Goal: Information Seeking & Learning: Learn about a topic

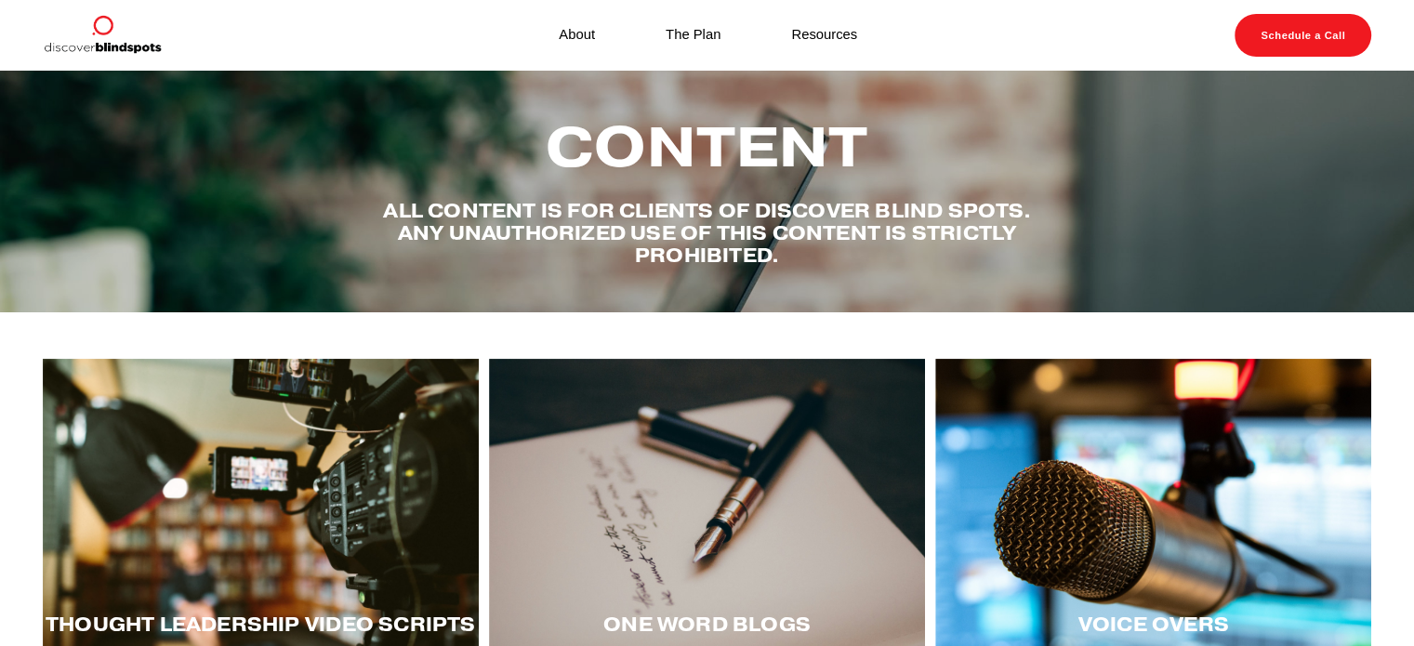
click at [342, 469] on div at bounding box center [261, 509] width 436 height 300
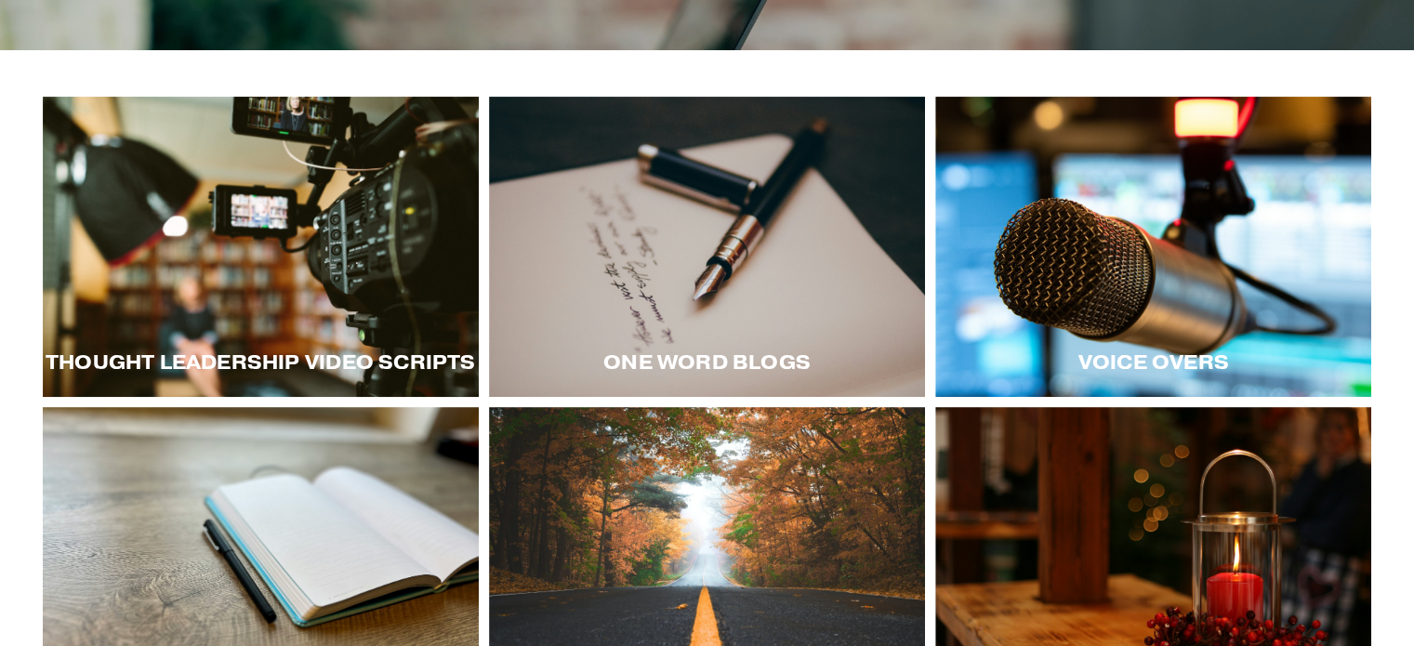
scroll to position [304, 0]
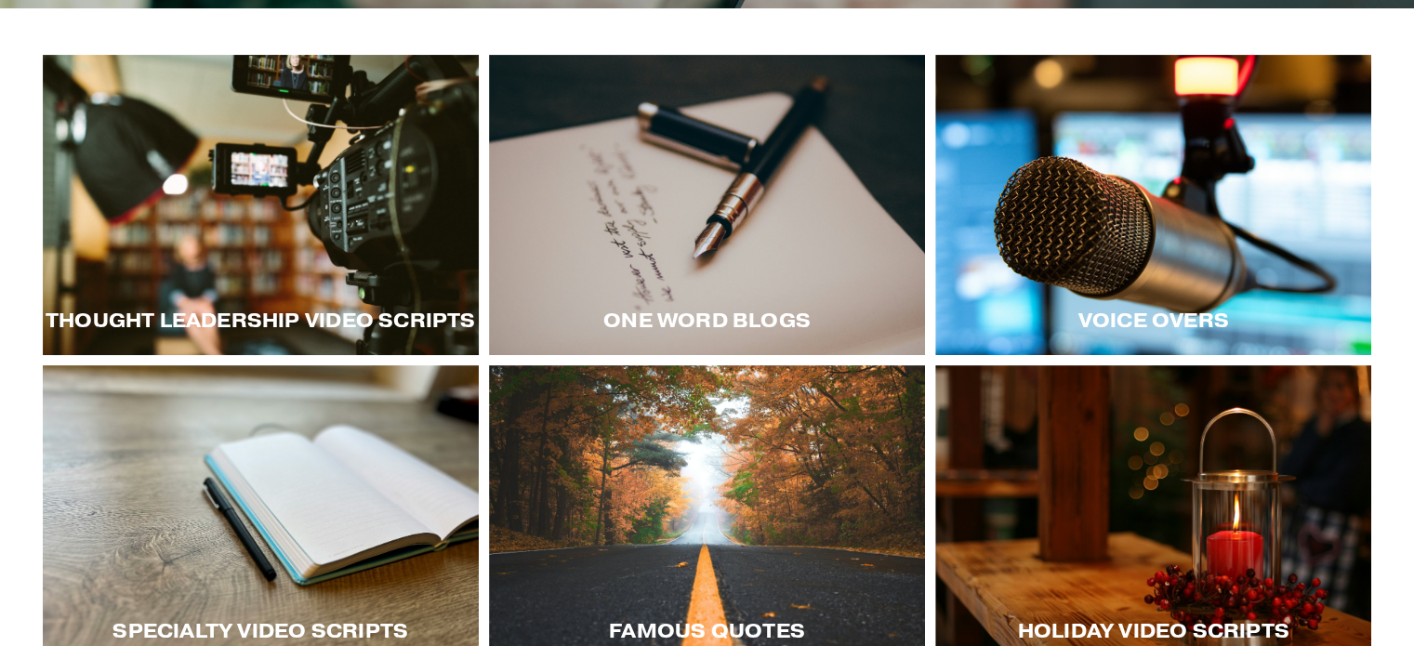
click at [1140, 271] on div at bounding box center [1153, 205] width 436 height 300
click at [1069, 443] on div at bounding box center [1153, 515] width 436 height 300
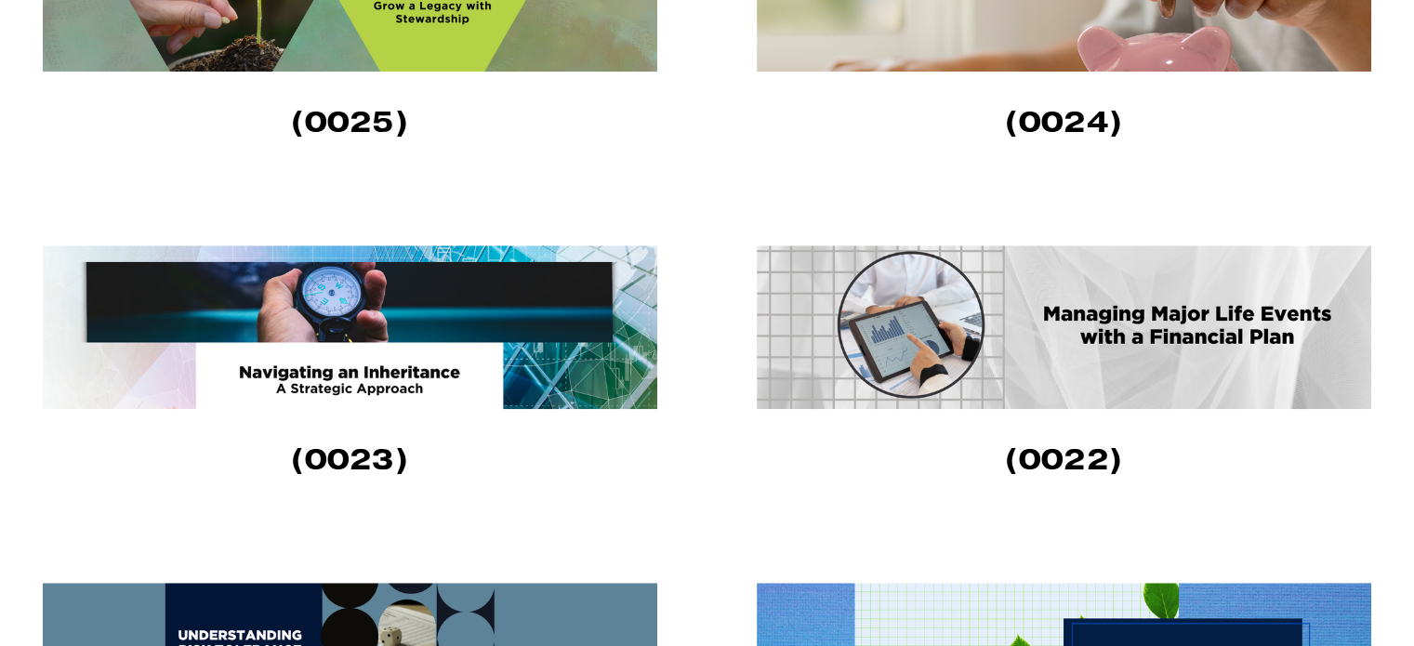
scroll to position [1451, 0]
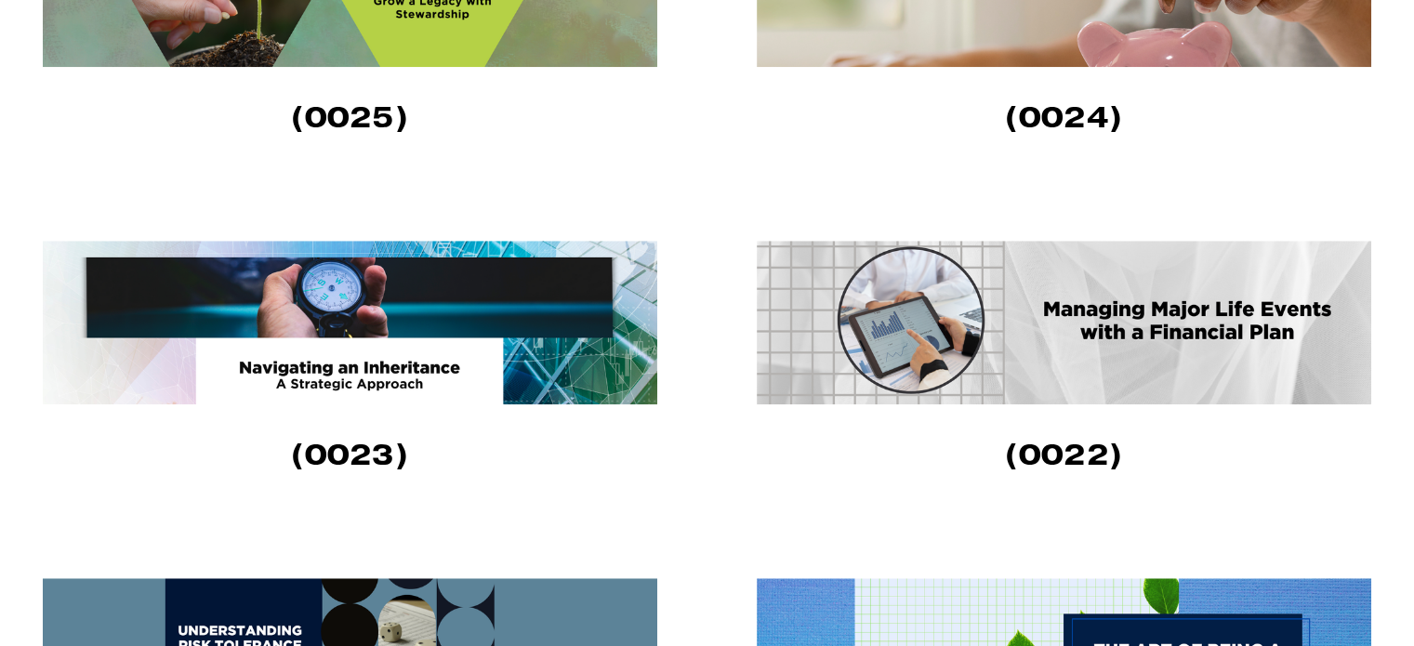
click at [487, 316] on img at bounding box center [350, 323] width 615 height 164
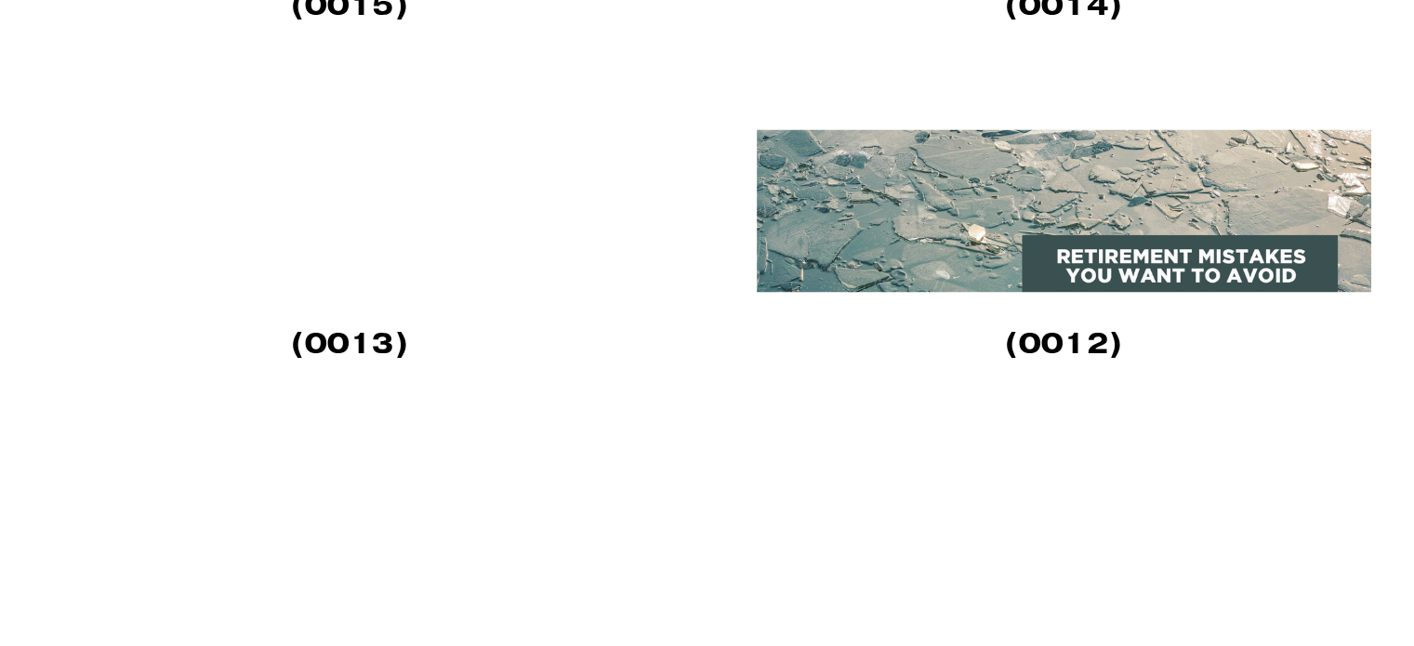
scroll to position [3284, 0]
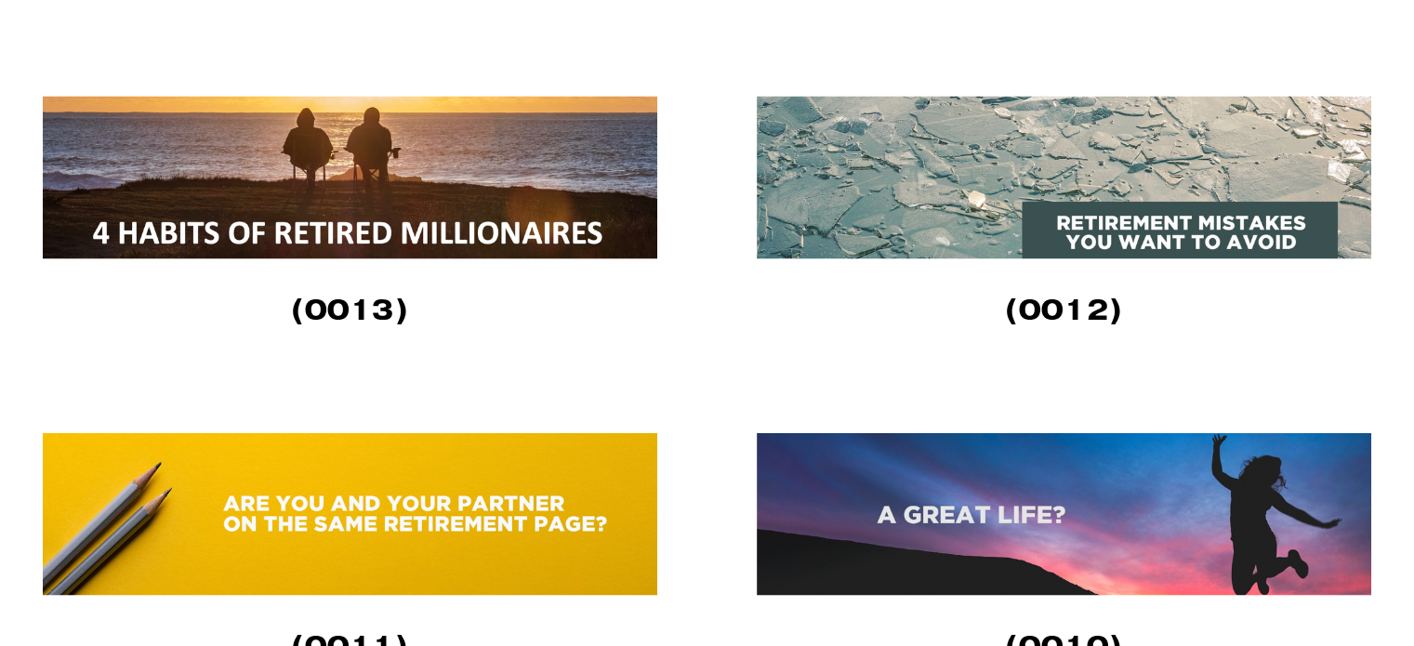
click at [1142, 164] on img at bounding box center [1064, 177] width 615 height 163
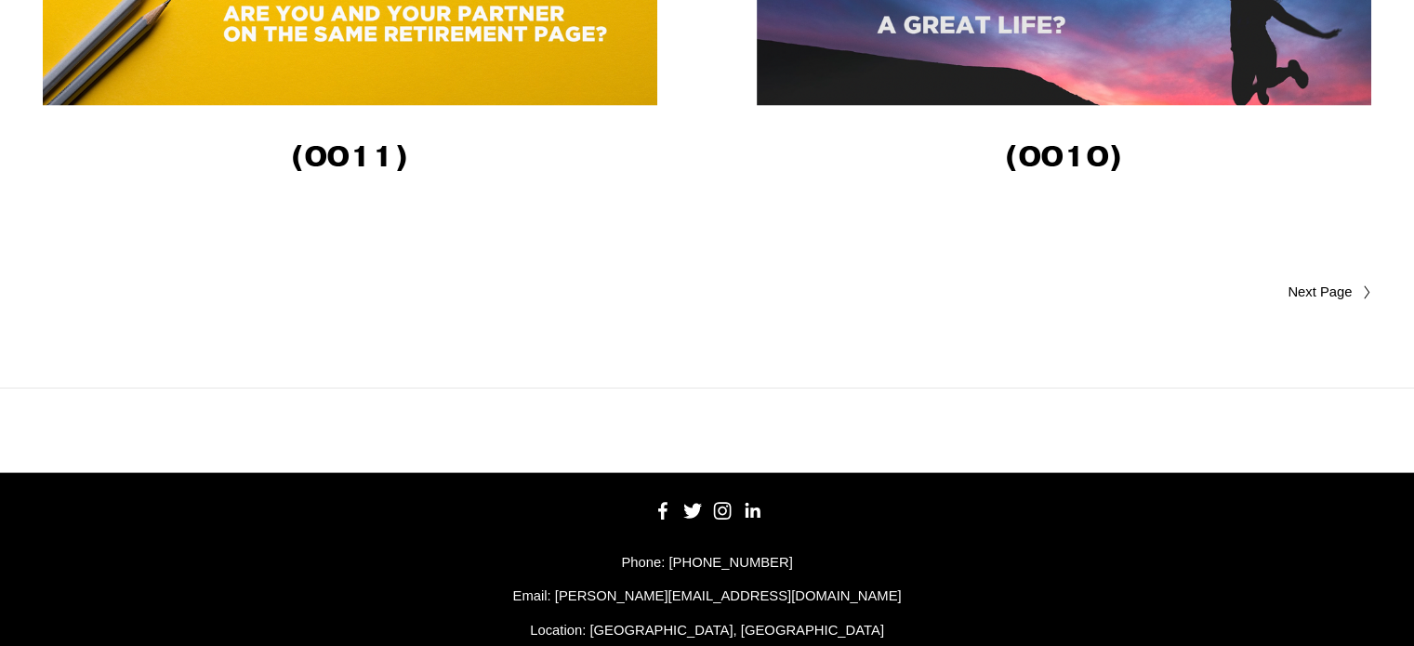
scroll to position [3820, 0]
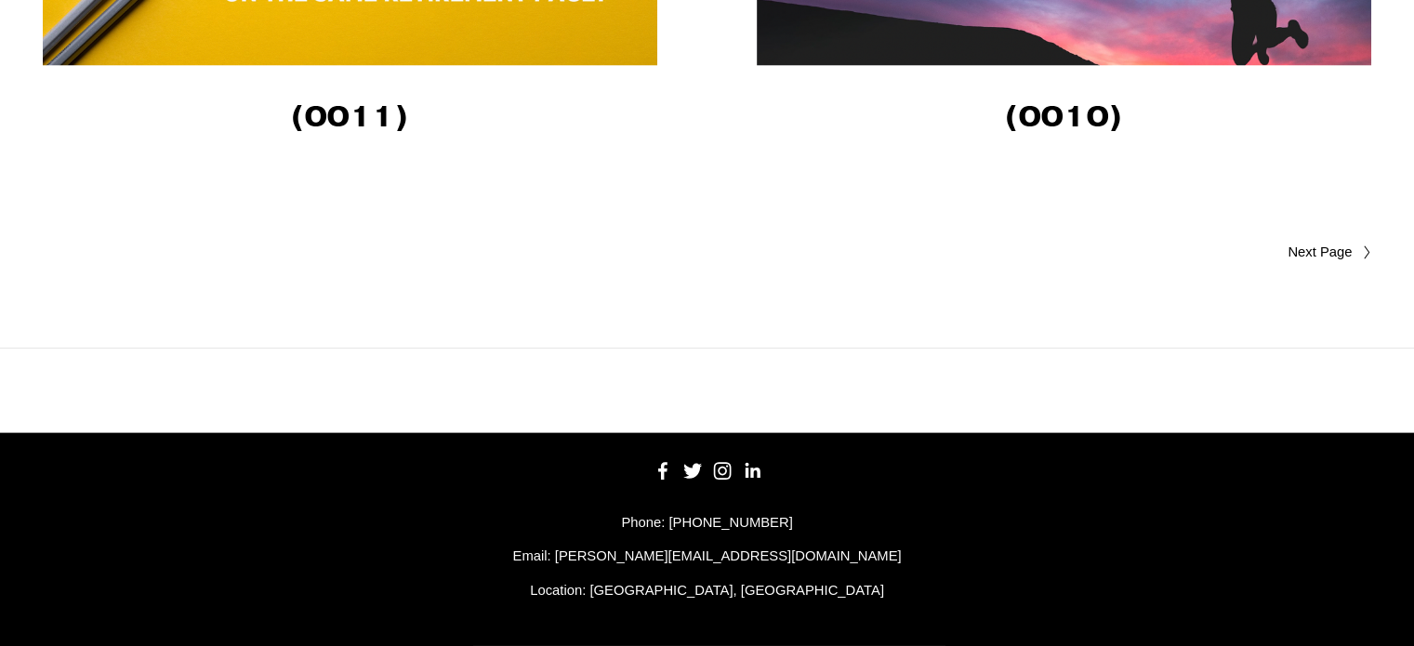
click at [1327, 249] on span "Older Posts" at bounding box center [1284, 253] width 137 height 22
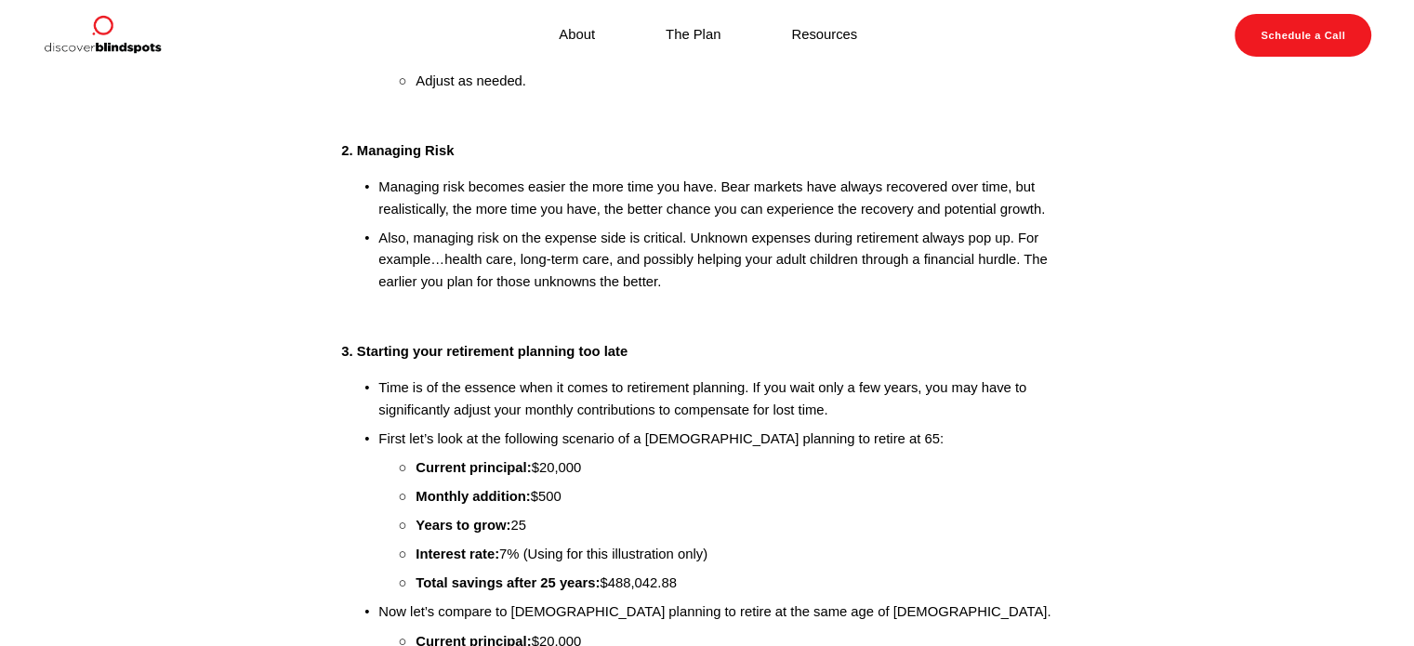
scroll to position [426, 0]
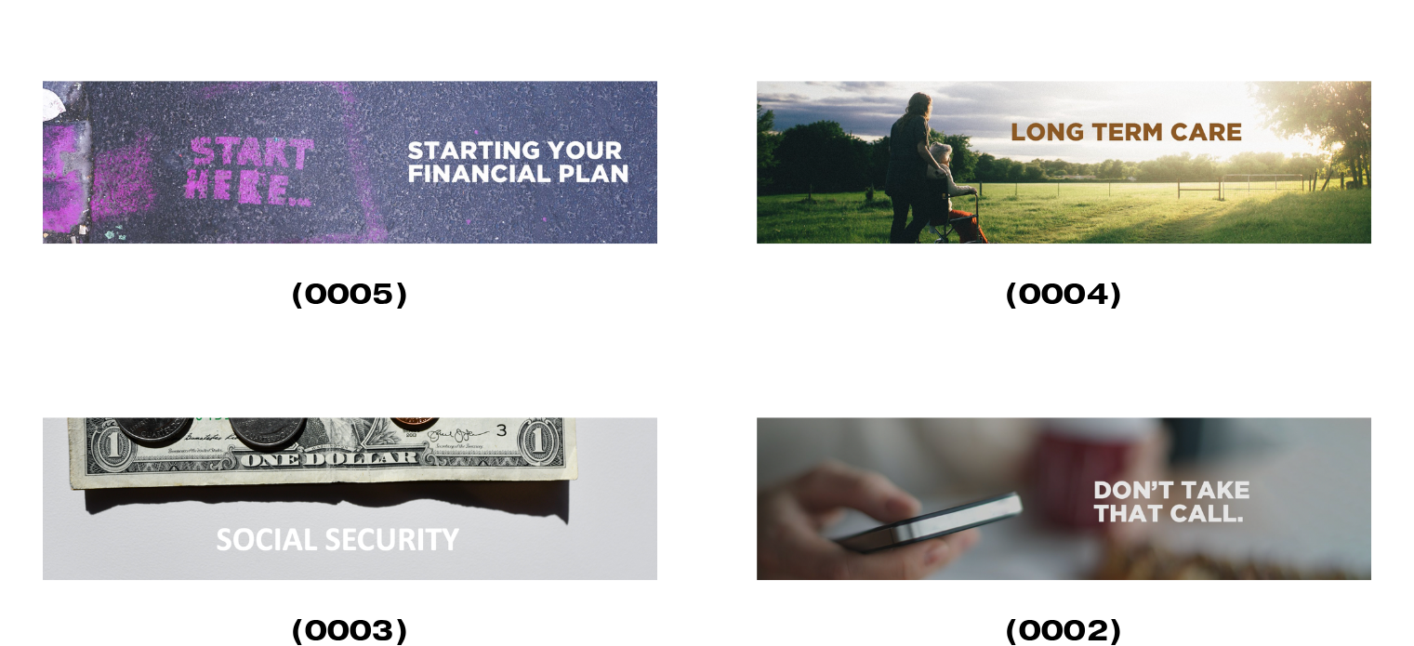
scroll to position [1279, 0]
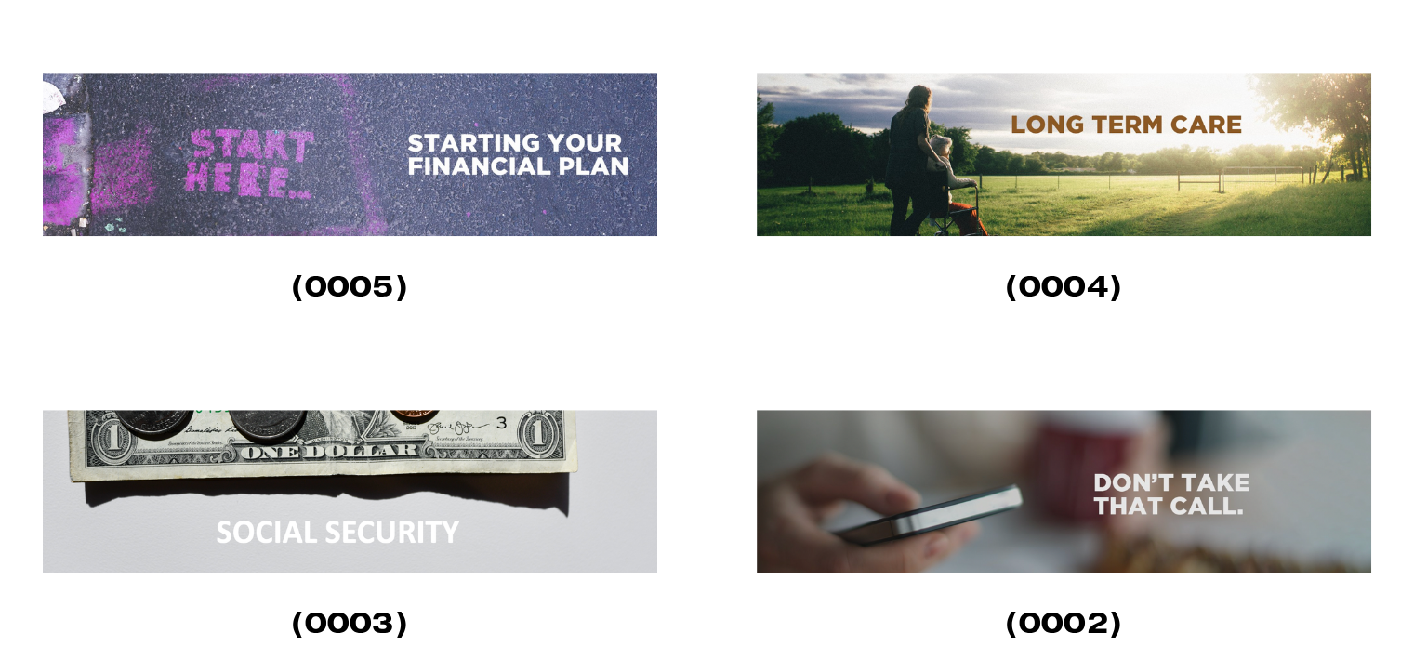
click at [1118, 178] on img at bounding box center [1064, 154] width 615 height 163
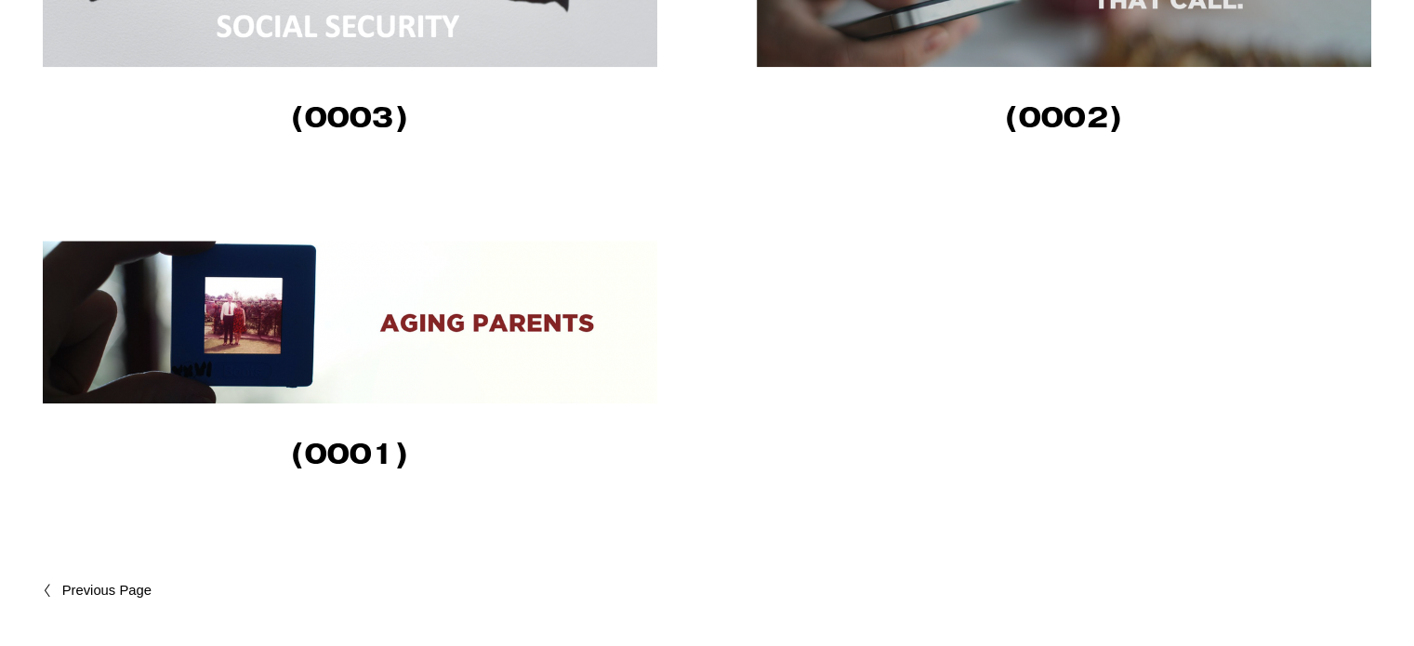
scroll to position [1853, 0]
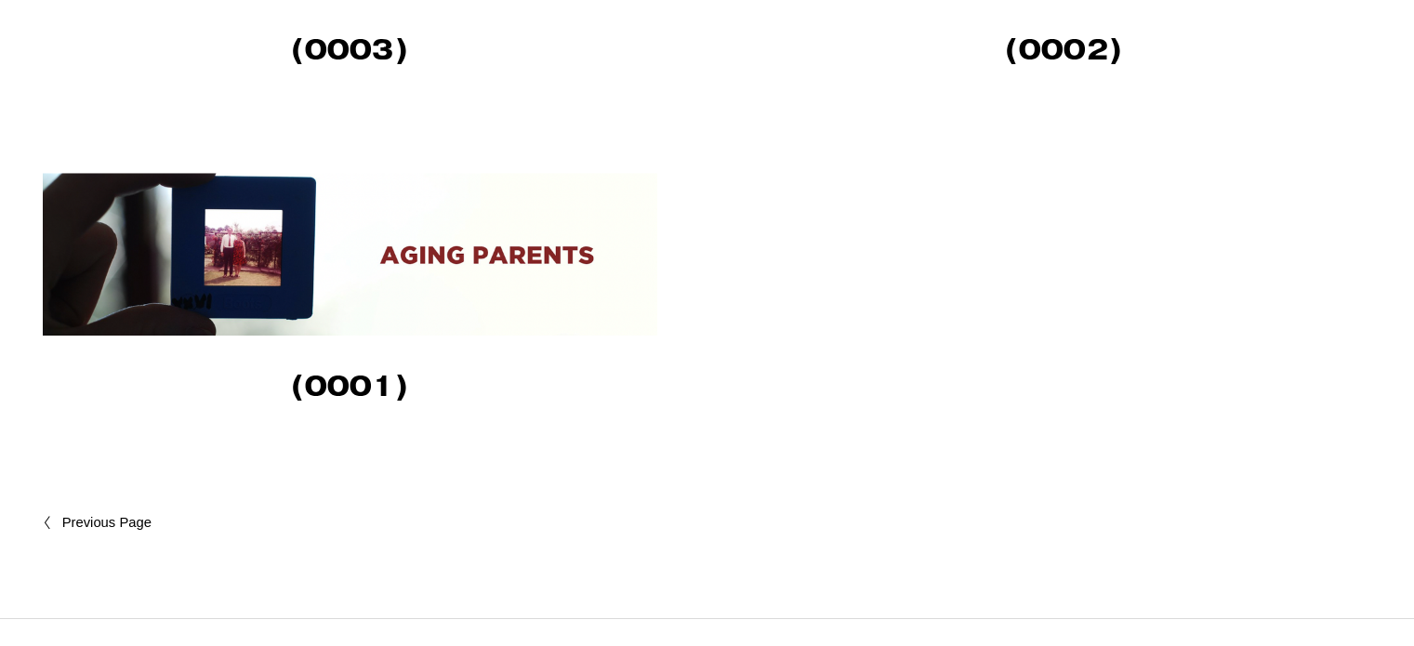
click at [103, 525] on span "Newer Posts" at bounding box center [145, 523] width 167 height 22
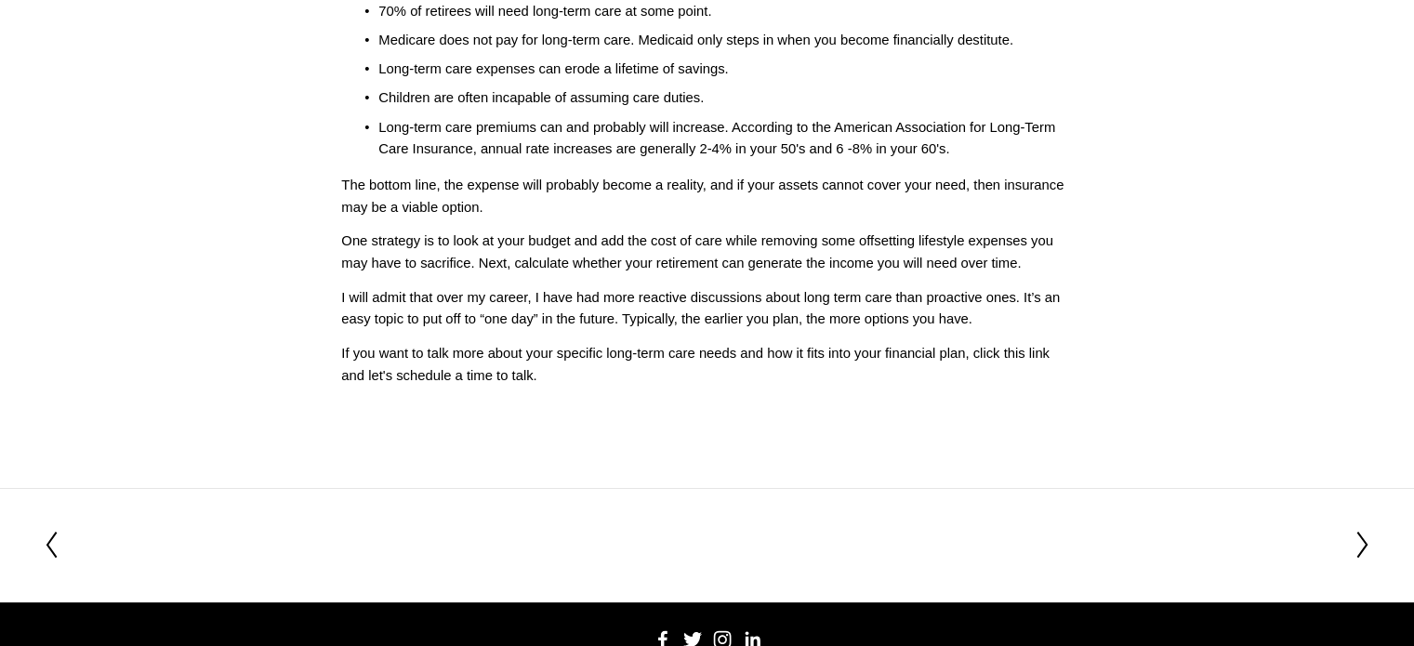
scroll to position [516, 0]
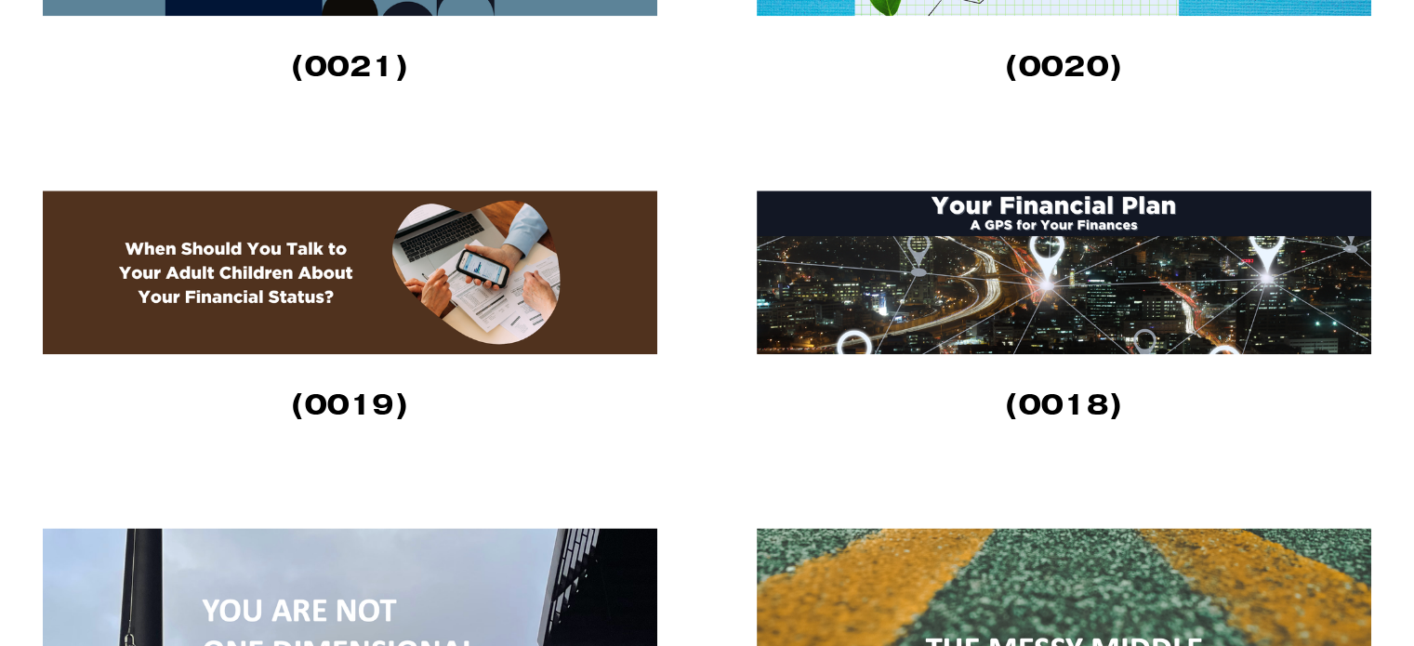
scroll to position [2188, 0]
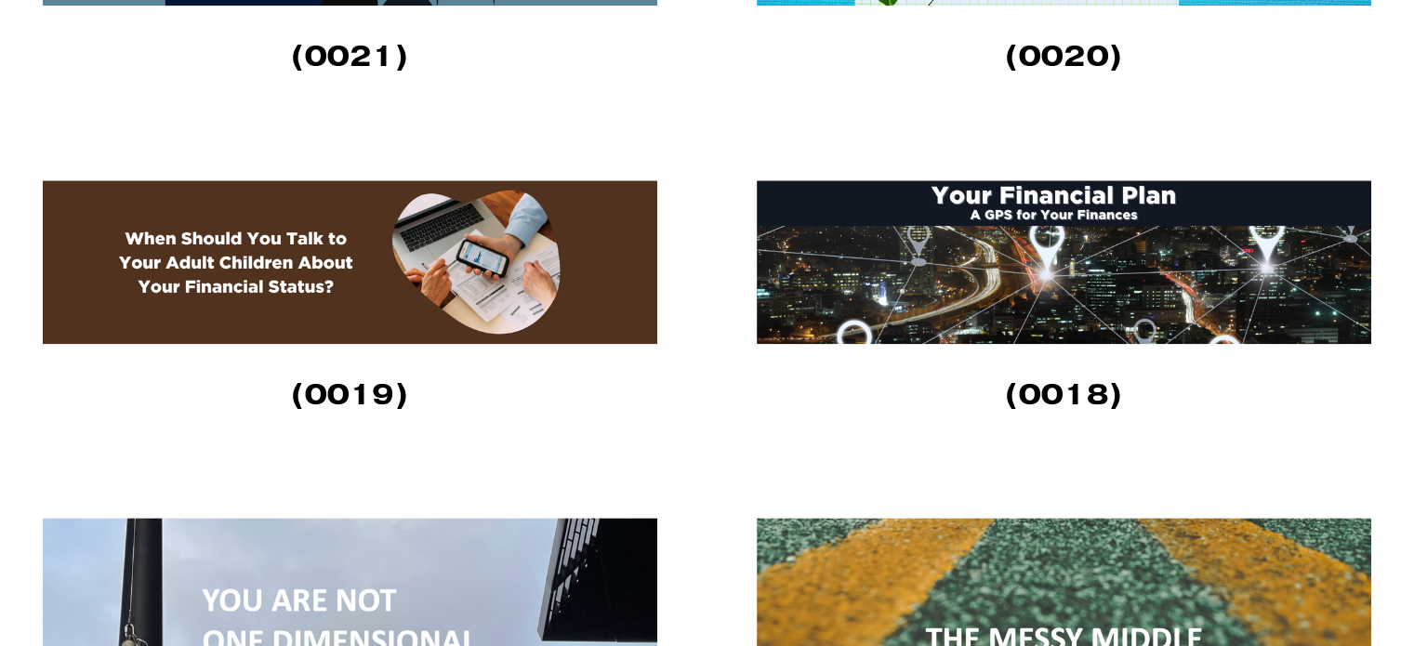
click at [1103, 233] on img at bounding box center [1064, 262] width 615 height 164
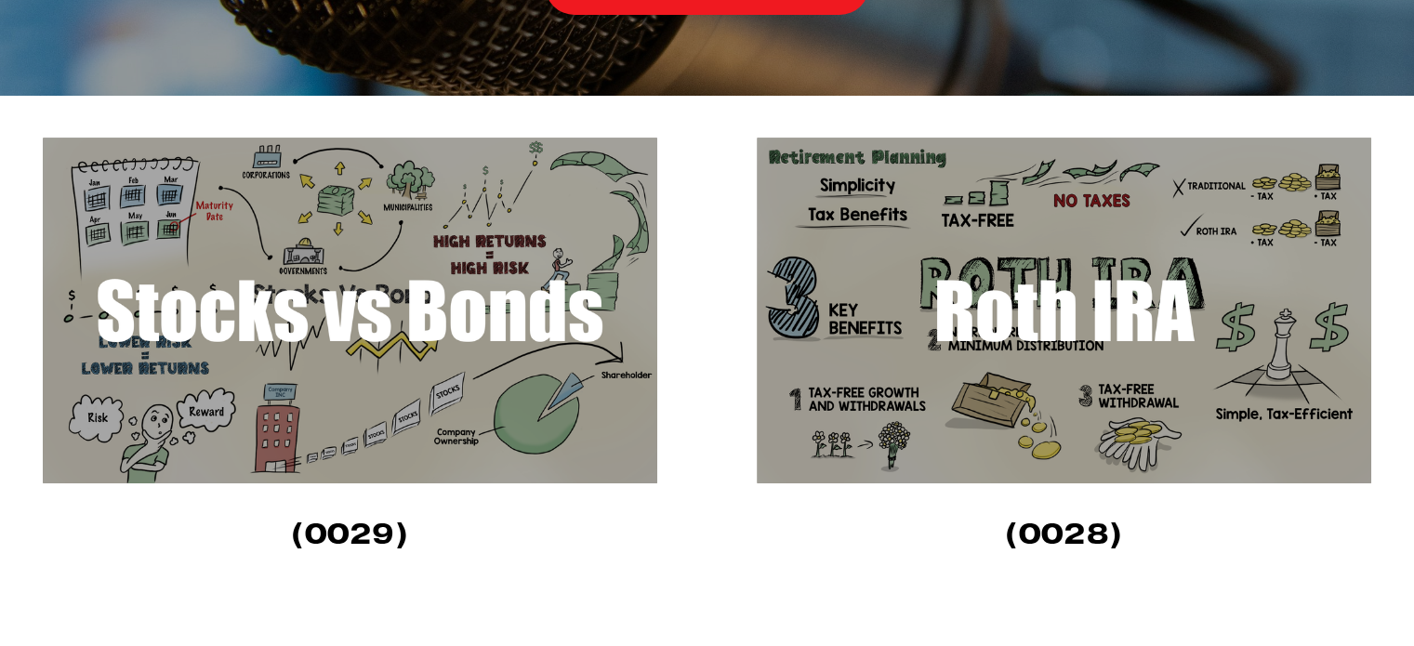
scroll to position [435, 0]
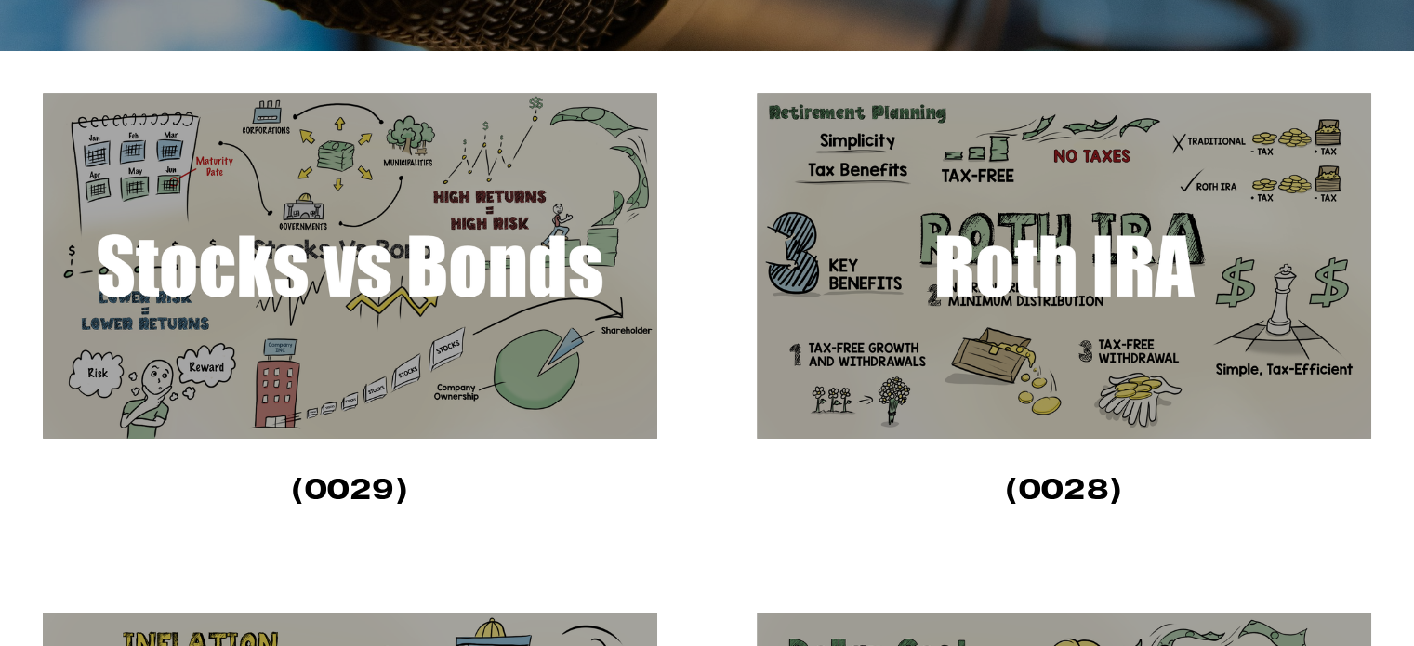
click at [240, 271] on img at bounding box center [350, 266] width 615 height 346
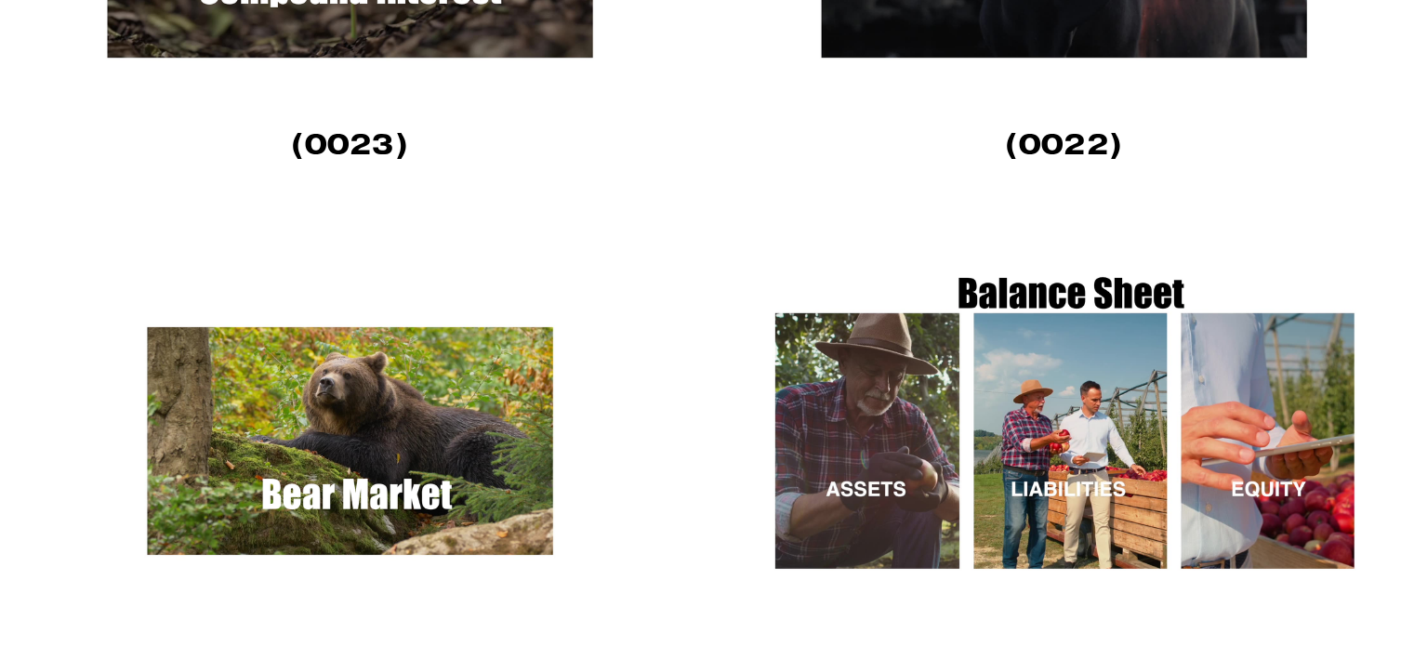
scroll to position [2355, 0]
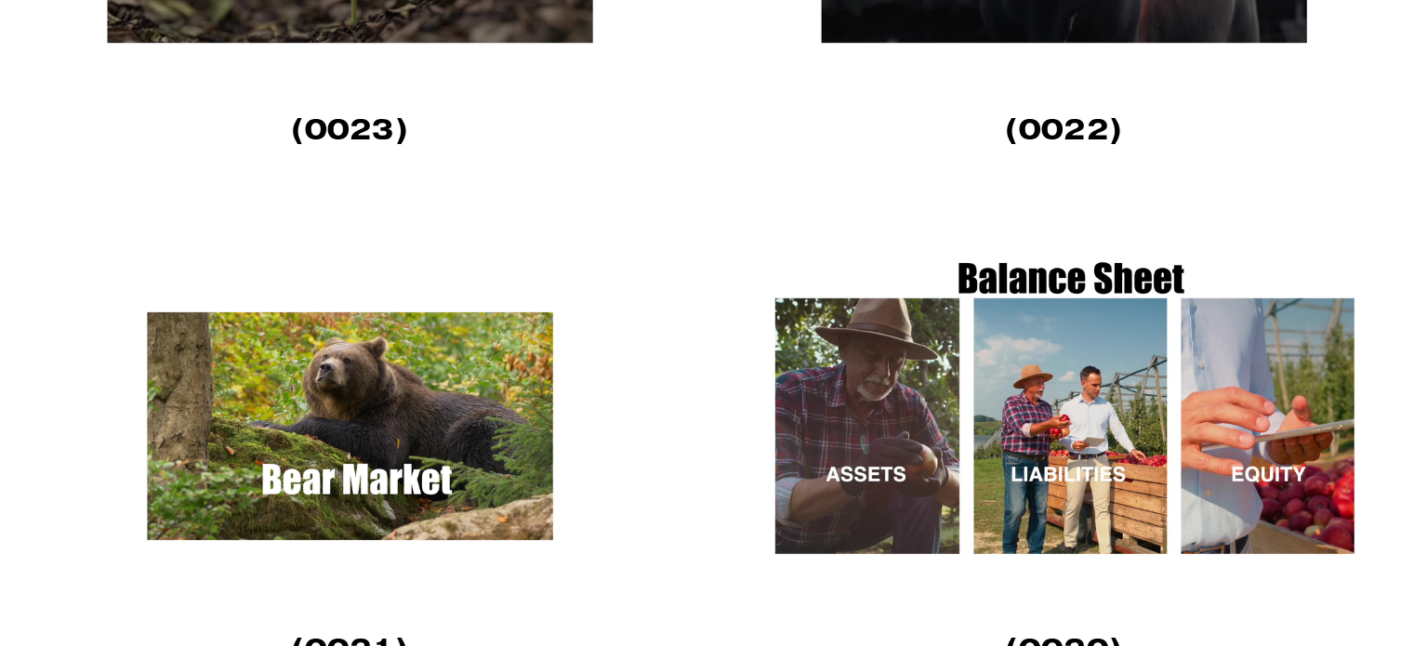
click at [421, 424] on img at bounding box center [350, 426] width 615 height 346
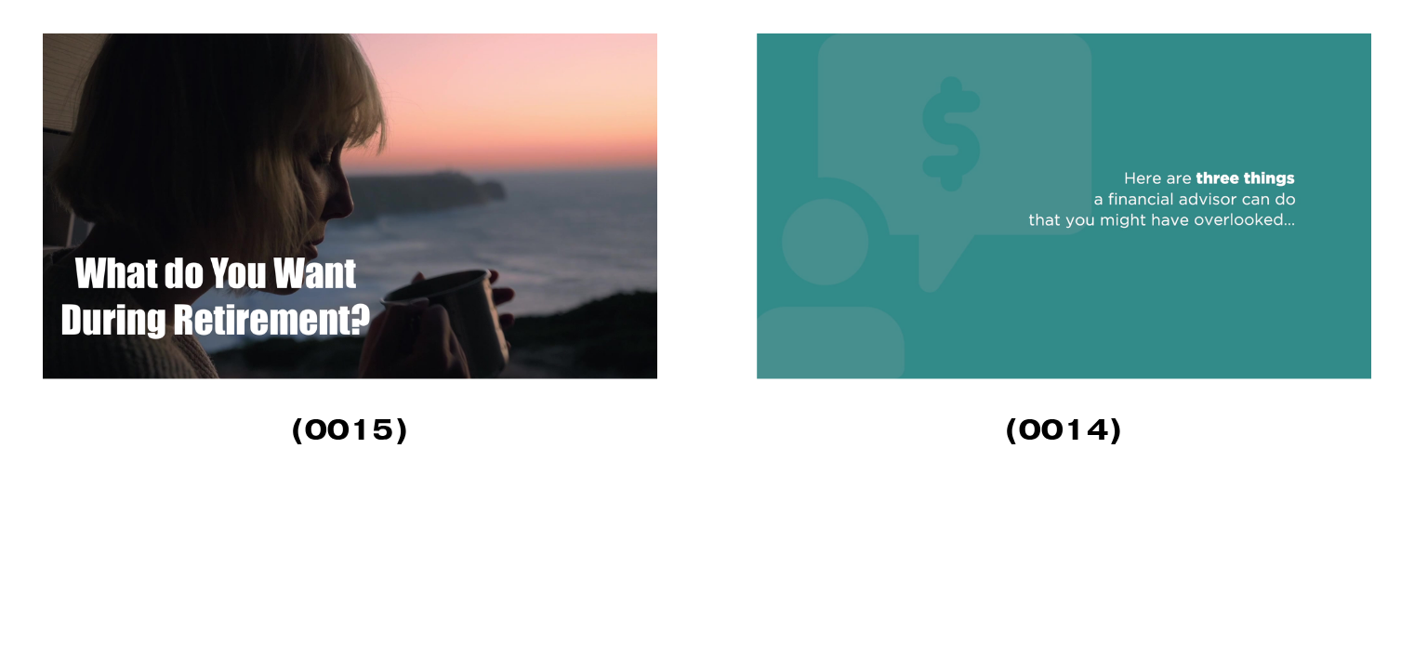
scroll to position [4157, 0]
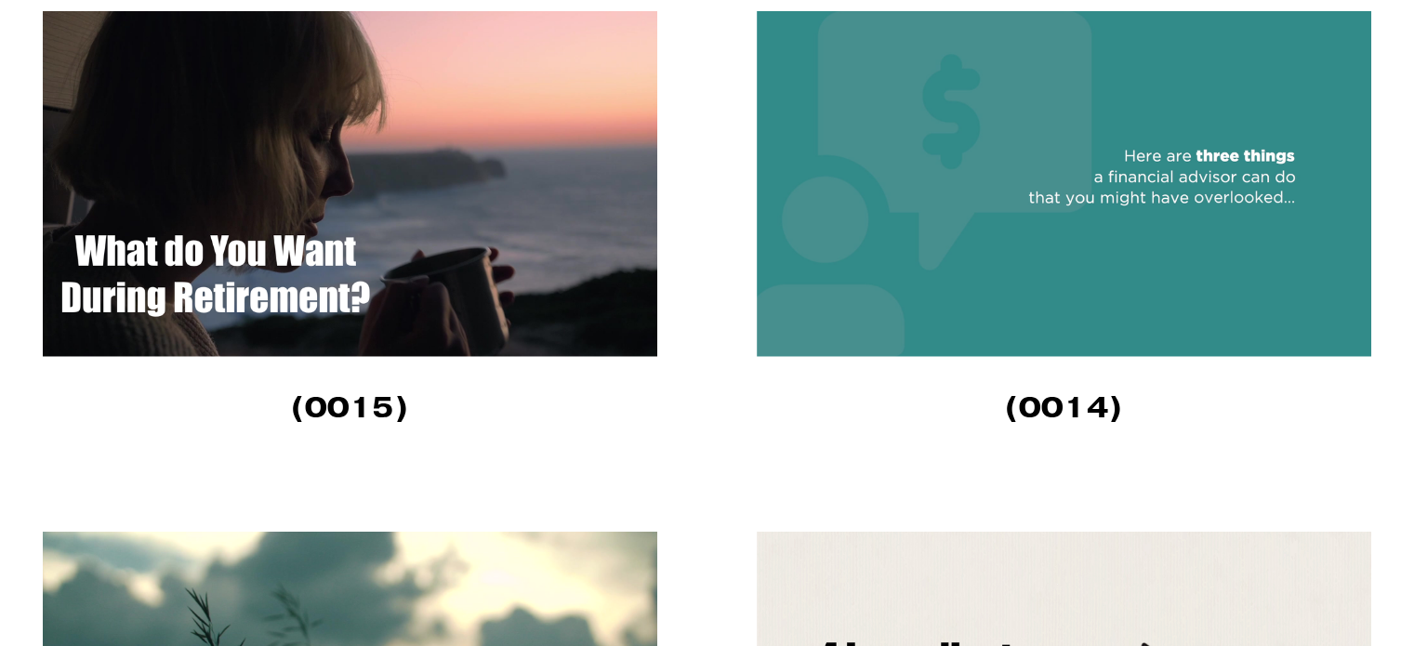
click at [459, 185] on img at bounding box center [350, 184] width 615 height 346
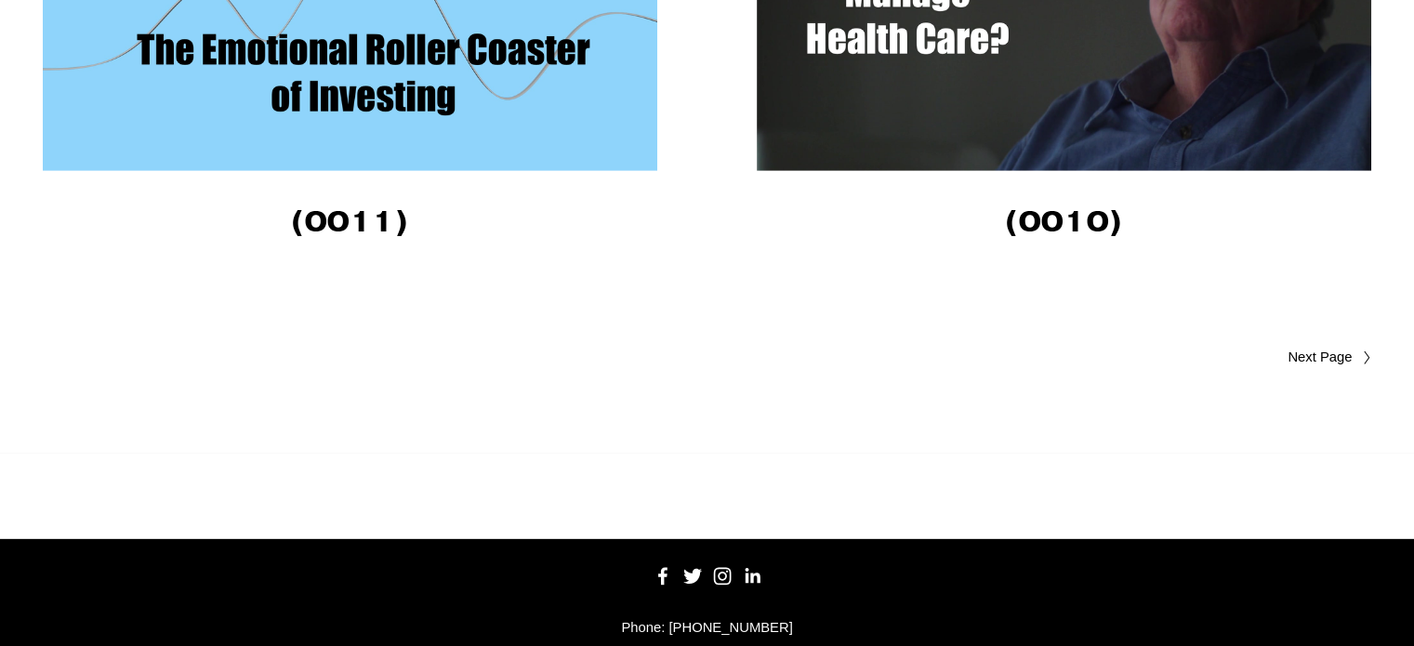
scroll to position [5398, 0]
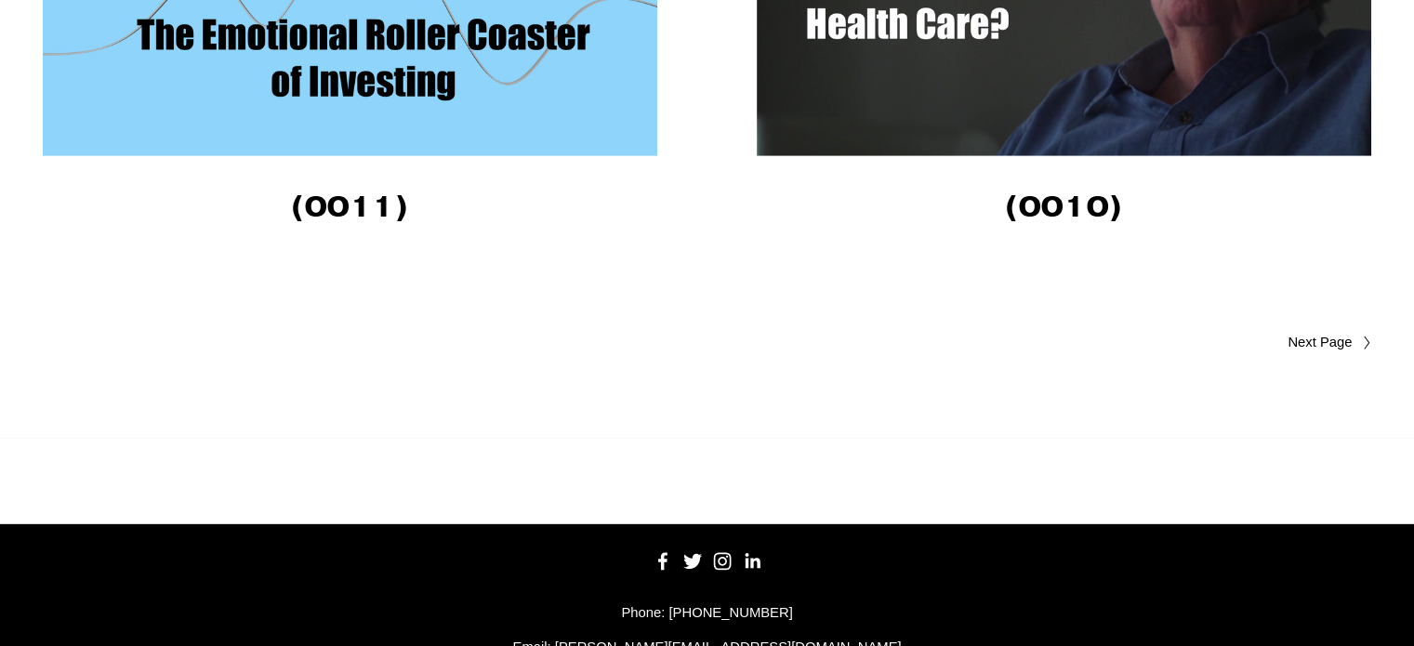
click at [1331, 347] on span "Older Posts" at bounding box center [1284, 343] width 137 height 22
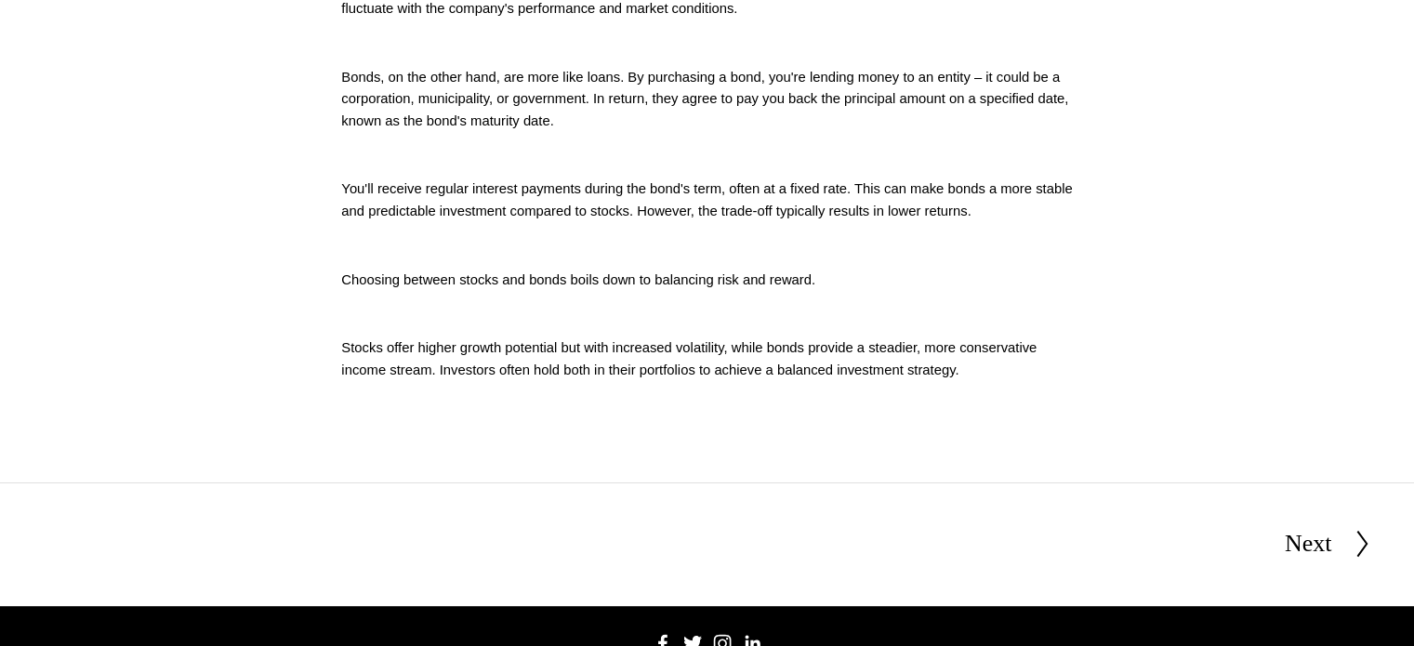
scroll to position [855, 0]
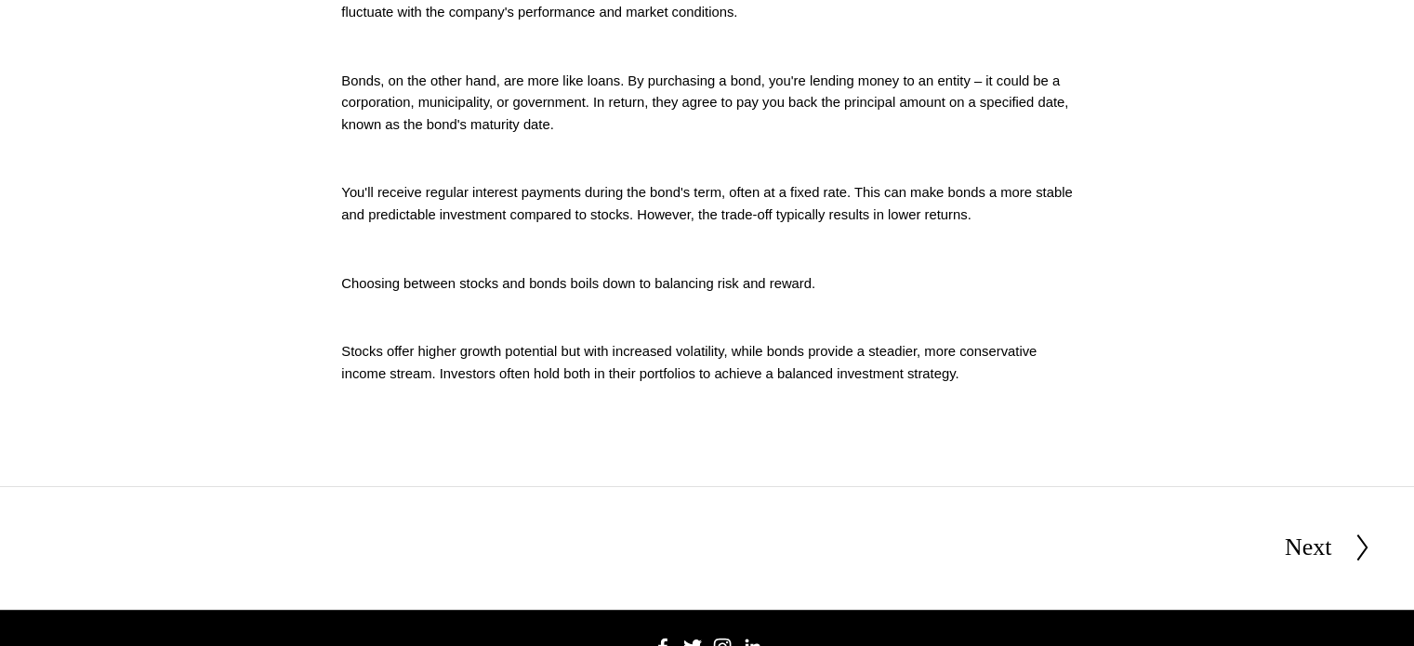
click at [1286, 558] on div "Next" at bounding box center [1308, 547] width 47 height 39
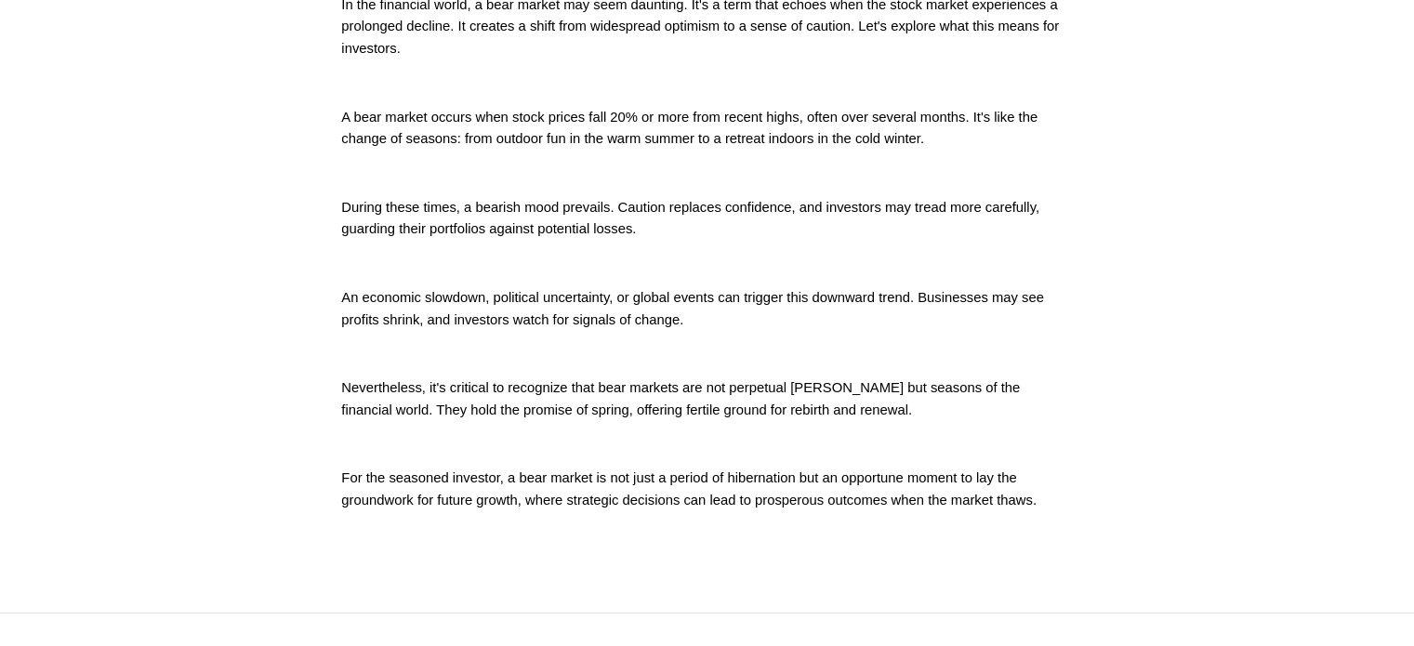
scroll to position [617, 0]
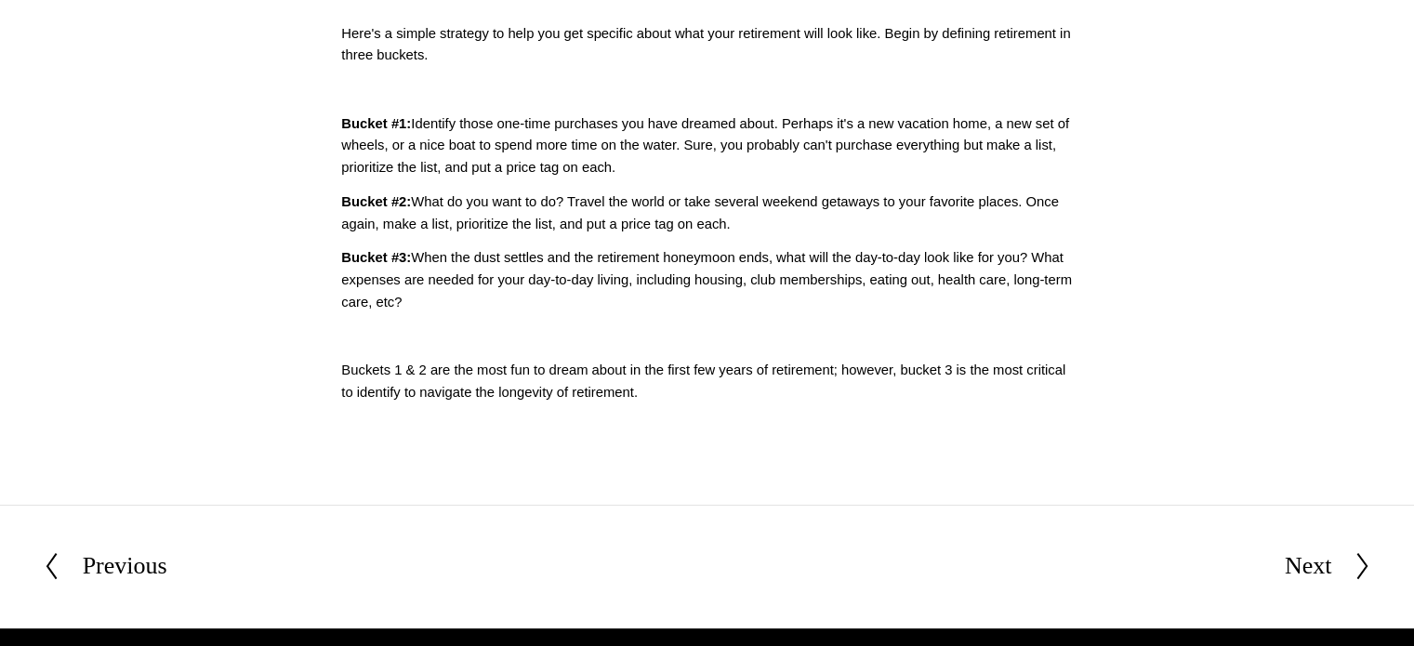
scroll to position [696, 0]
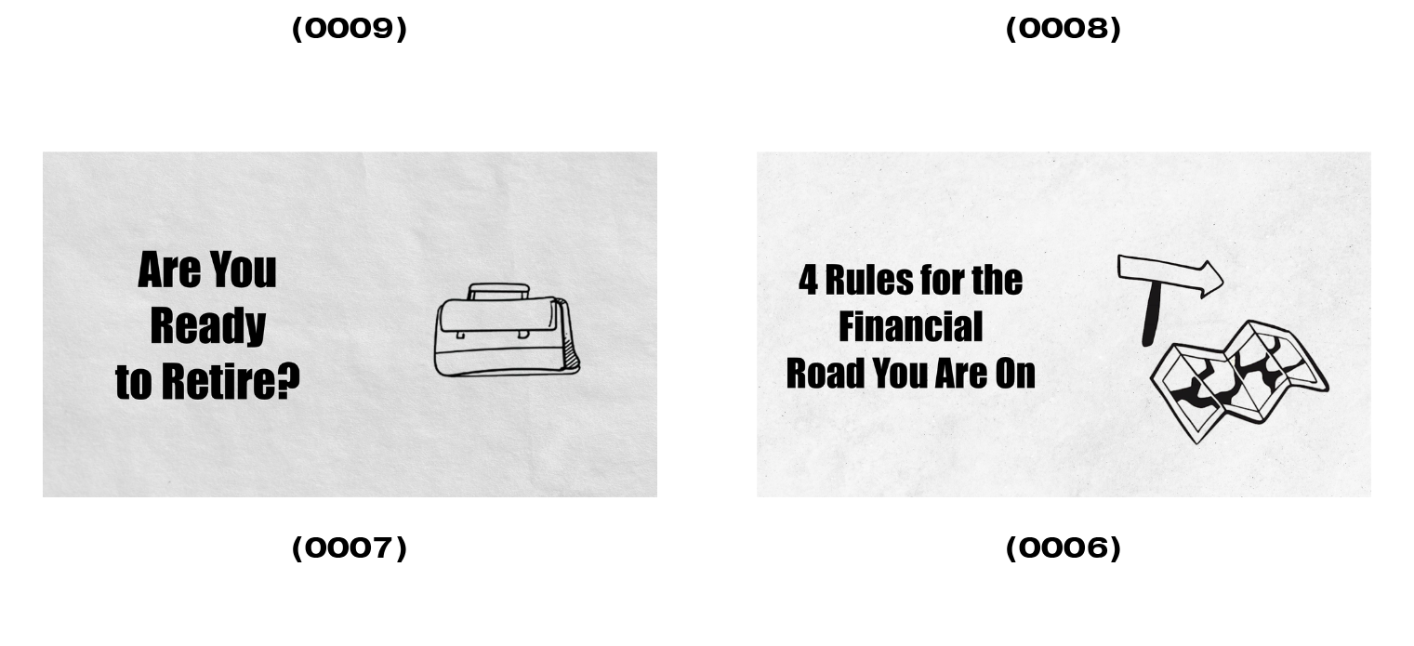
scroll to position [943, 0]
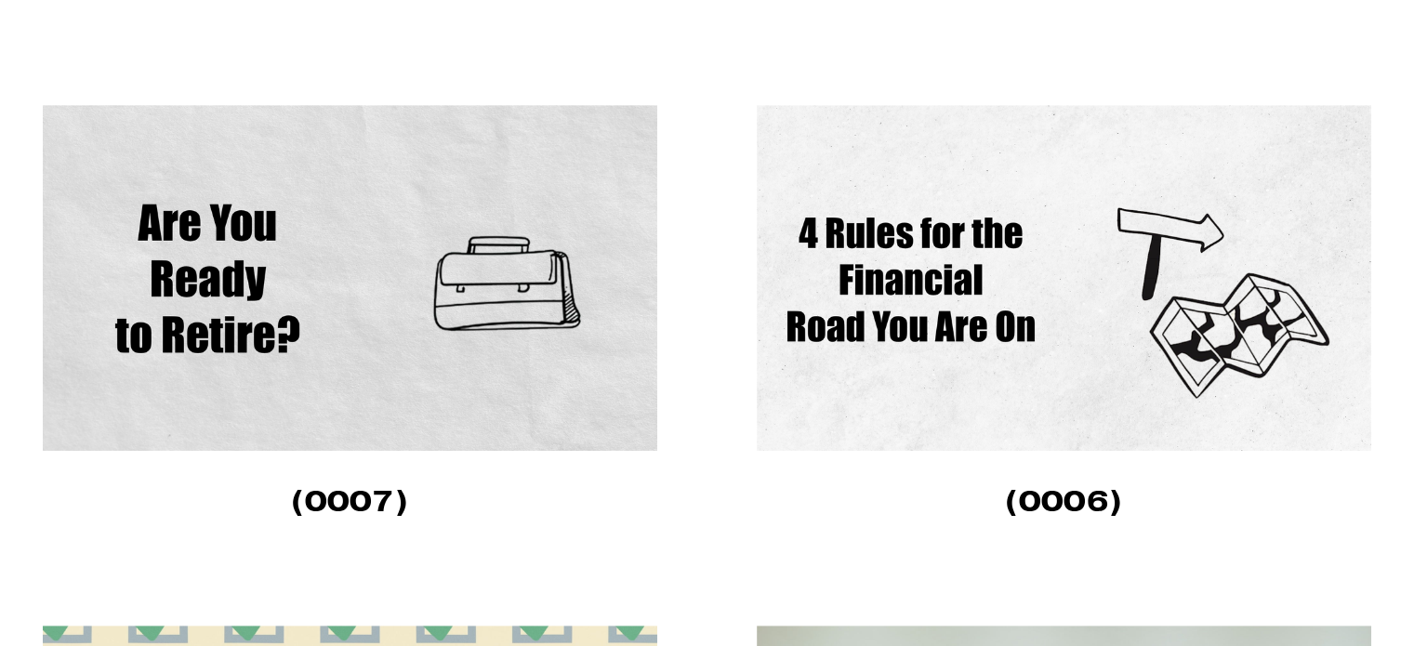
click at [507, 287] on img at bounding box center [350, 278] width 615 height 346
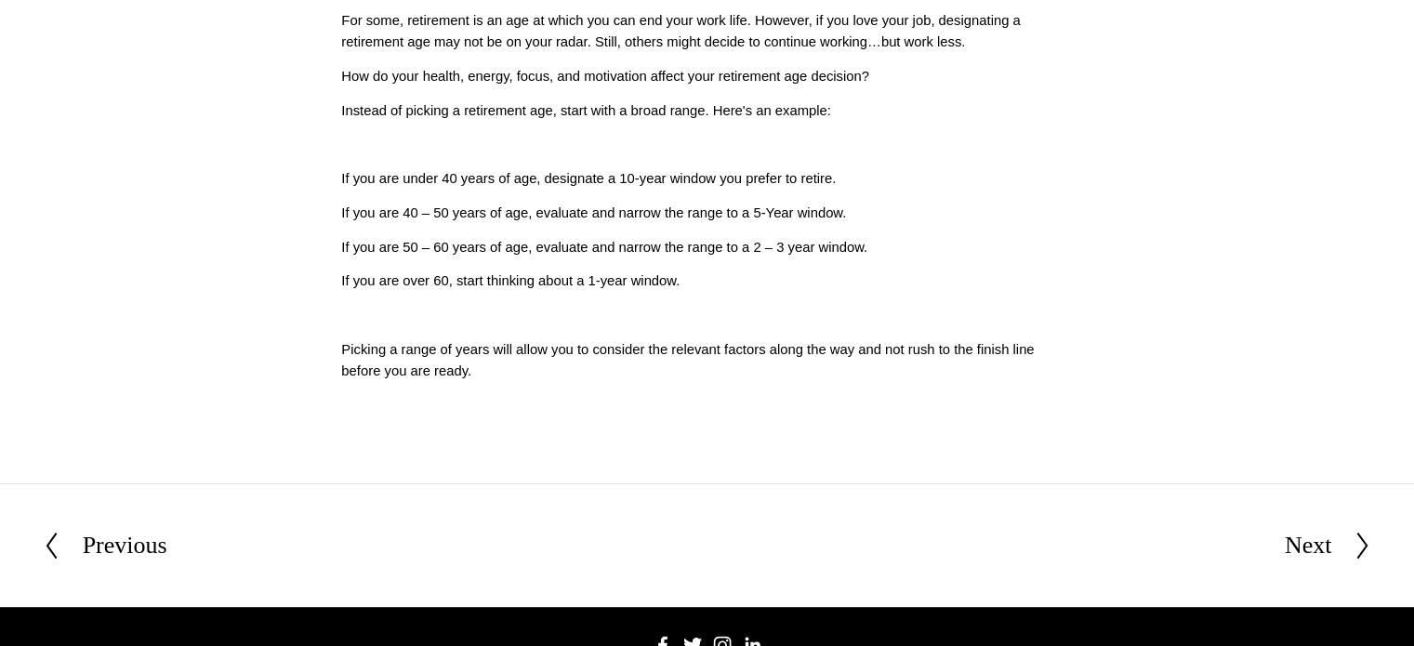
scroll to position [721, 0]
